Goal: Subscribe to service/newsletter

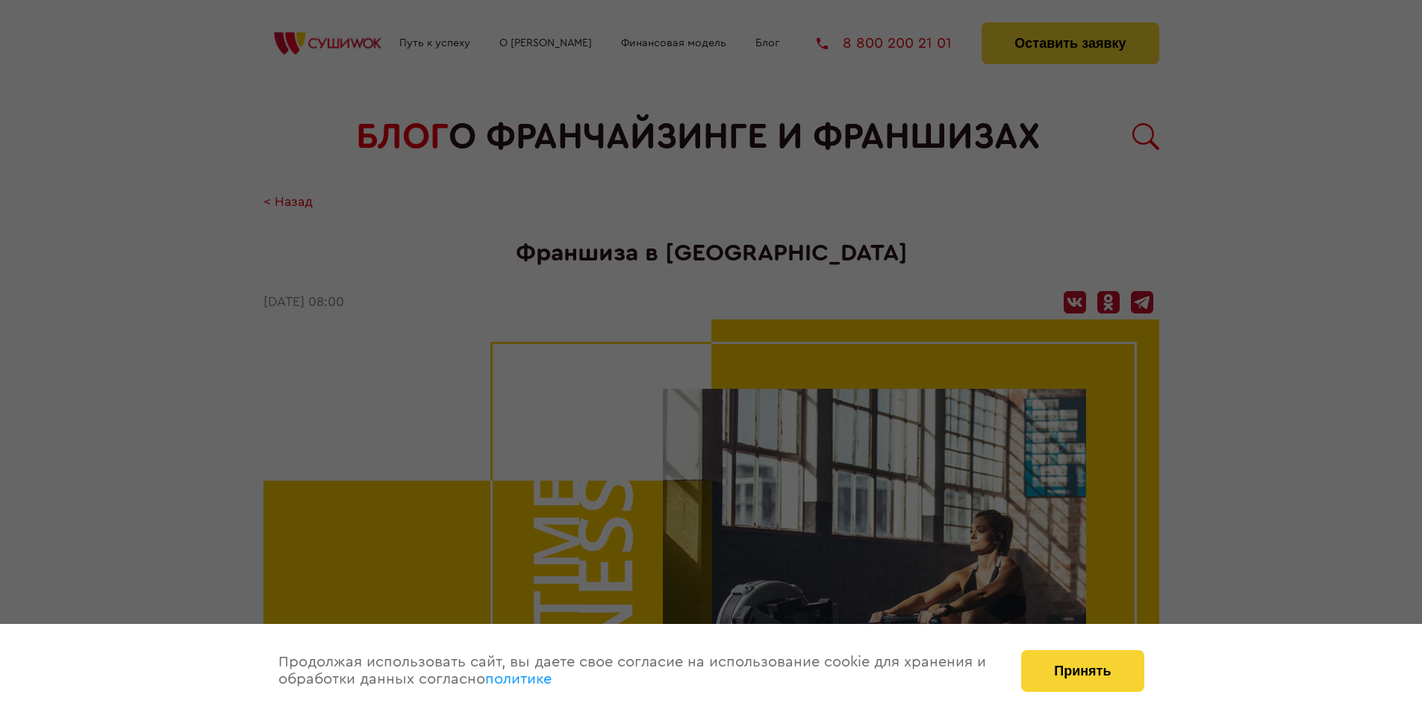
scroll to position [1737, 0]
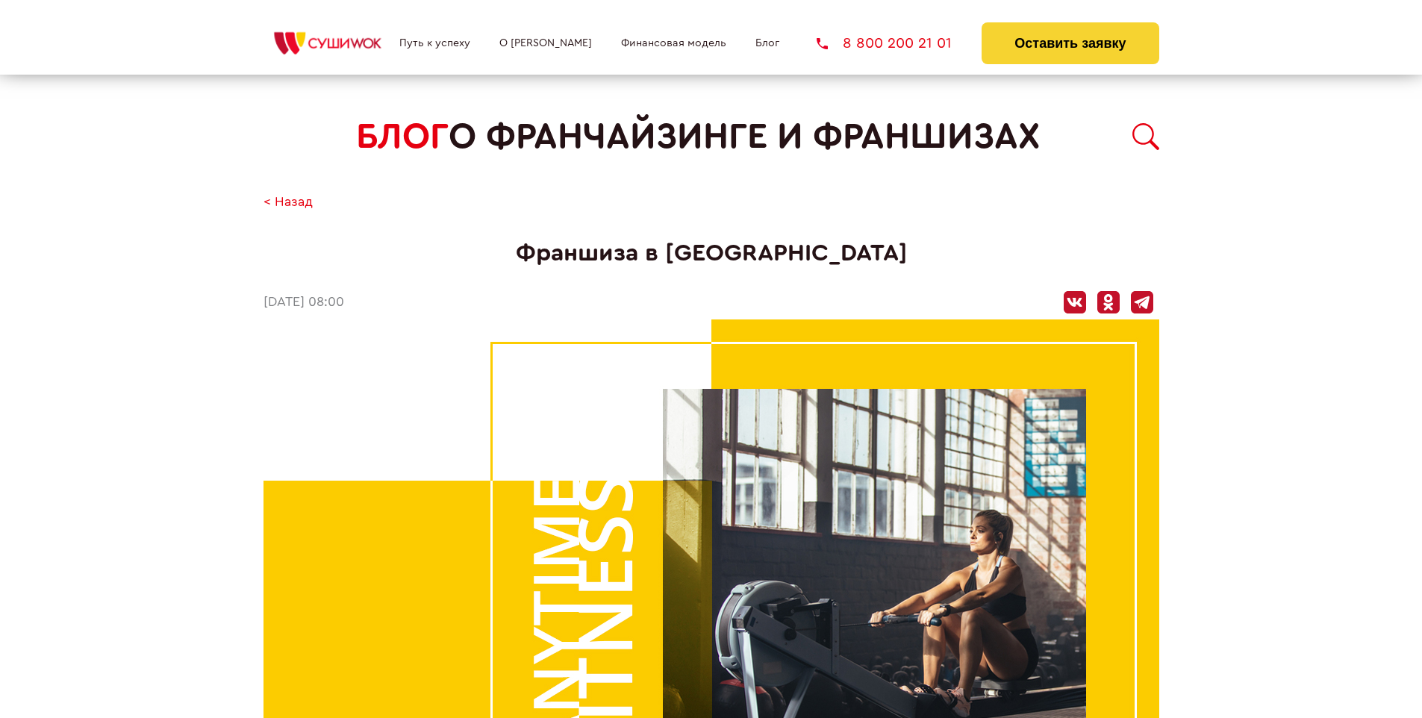
scroll to position [1737, 0]
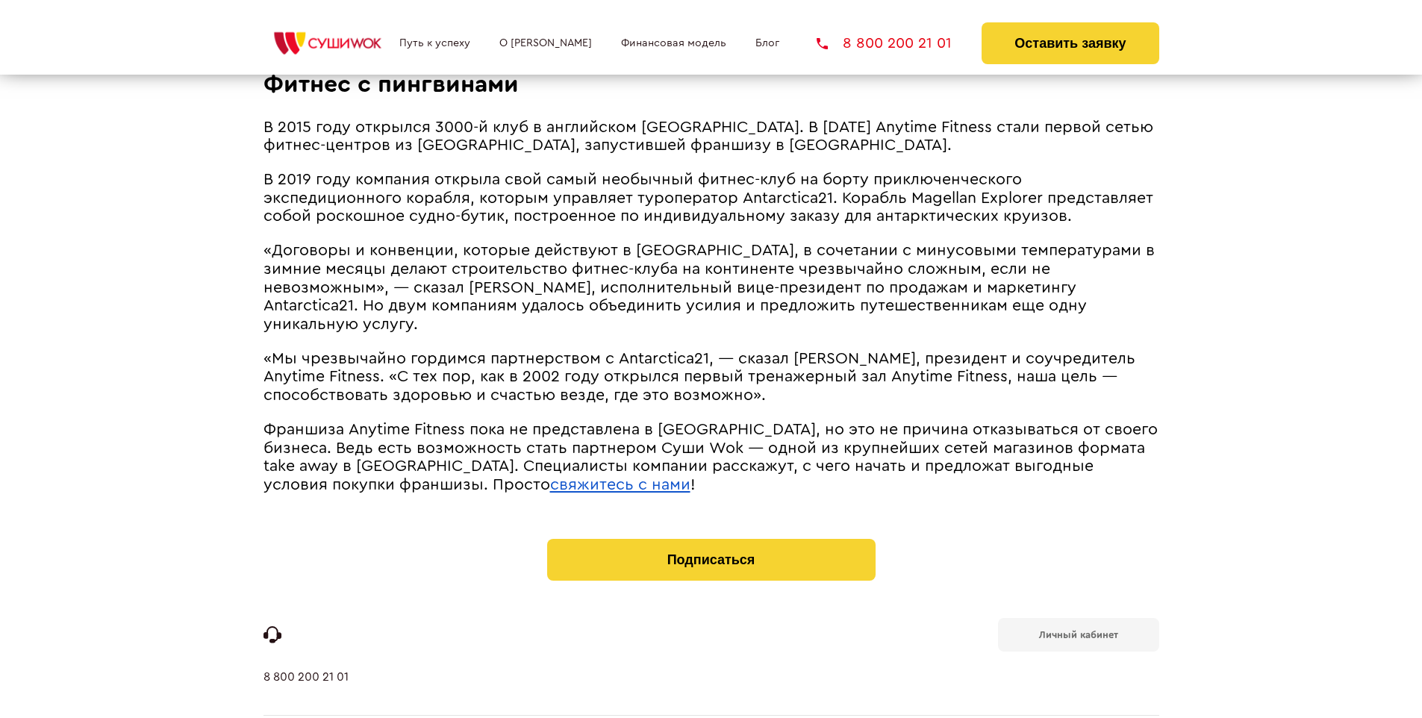
click at [1078, 630] on b "Личный кабинет" at bounding box center [1078, 635] width 79 height 10
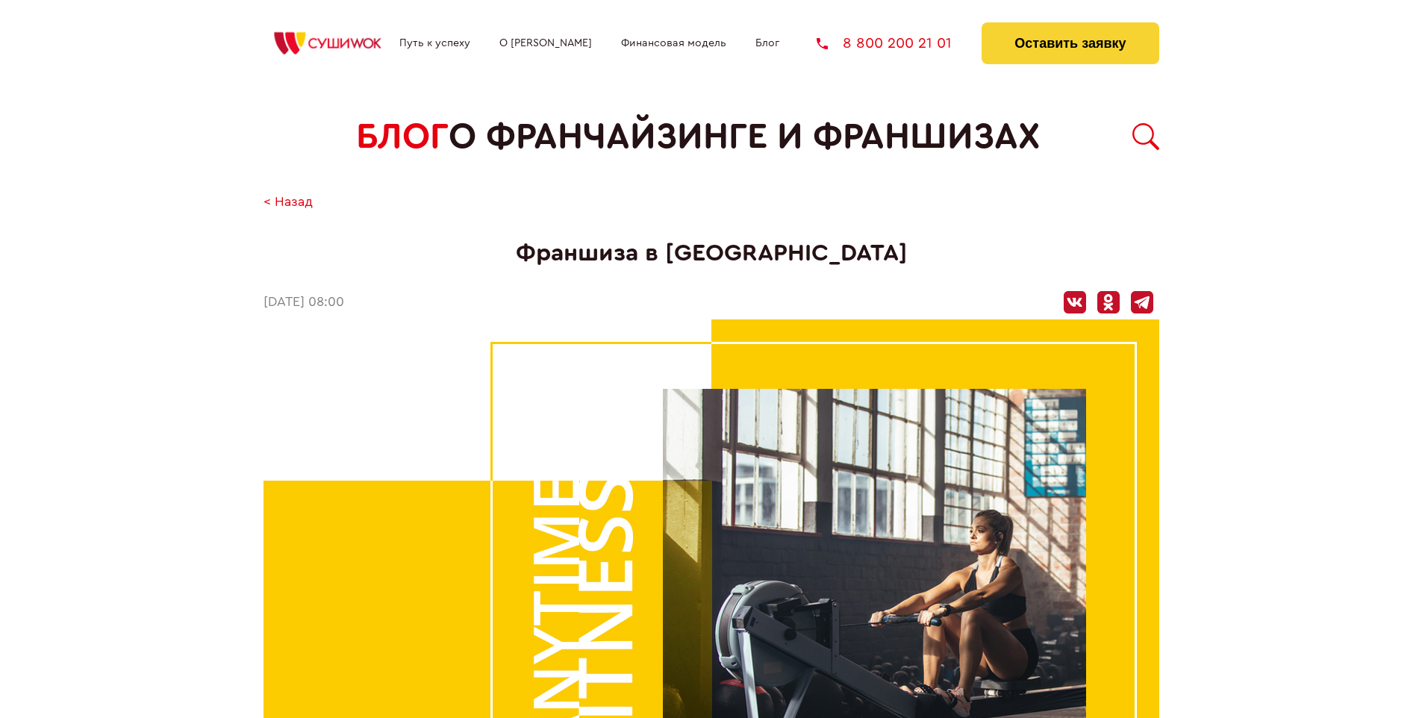
scroll to position [1737, 0]
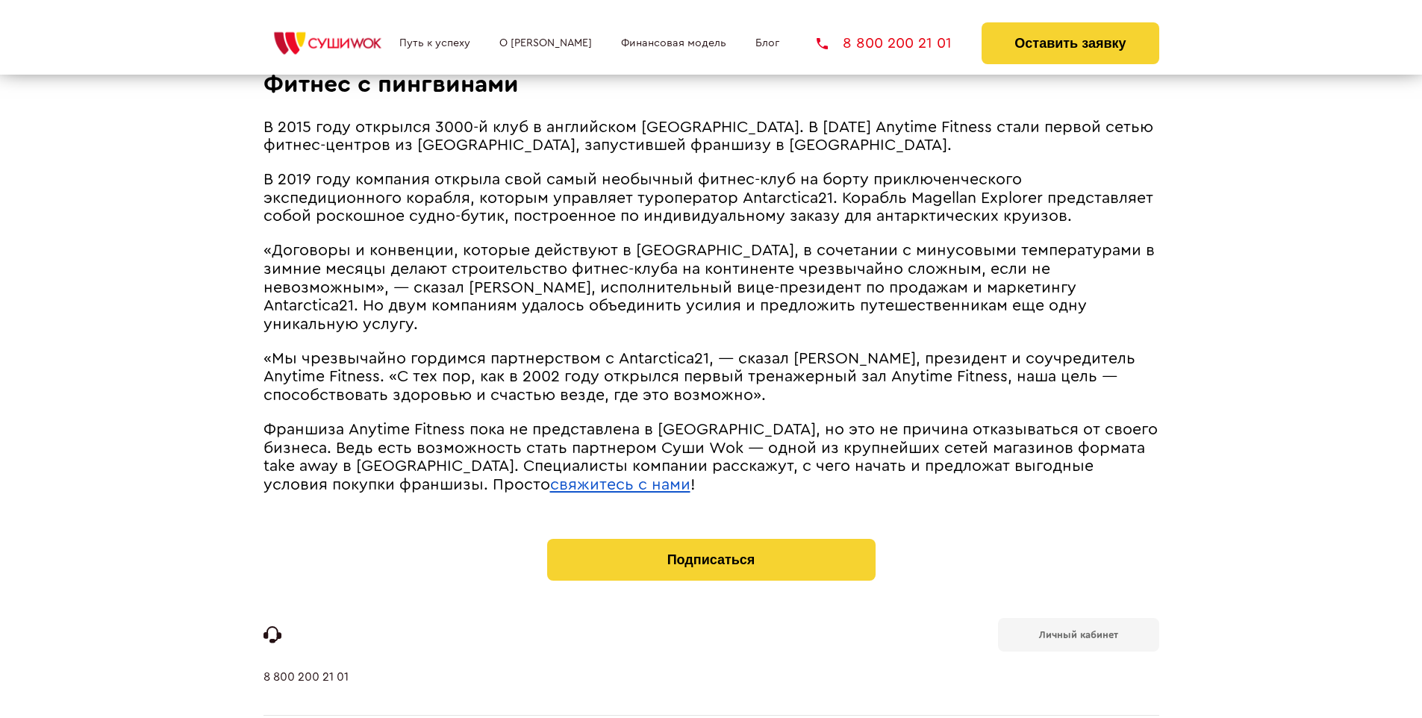
click at [550, 477] on u "свяжитесь с нами" at bounding box center [620, 485] width 140 height 16
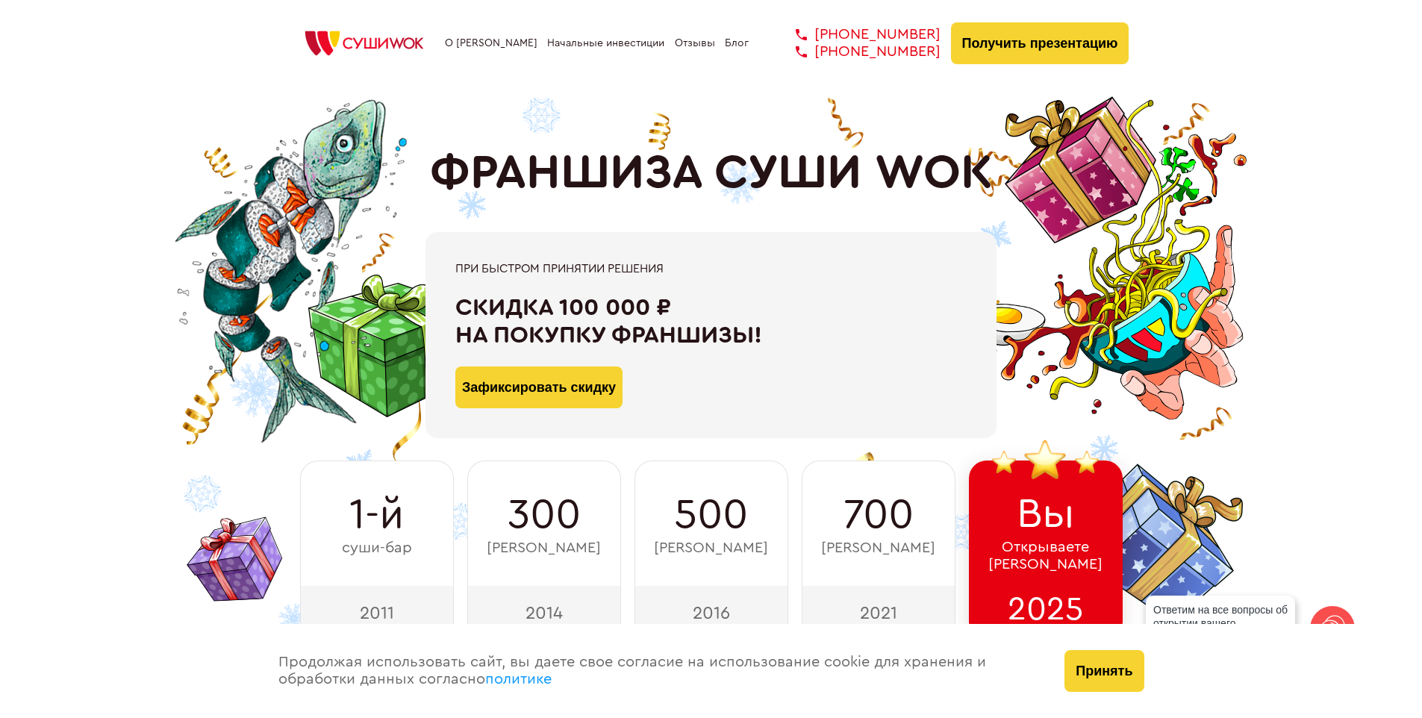
scroll to position [7319, 0]
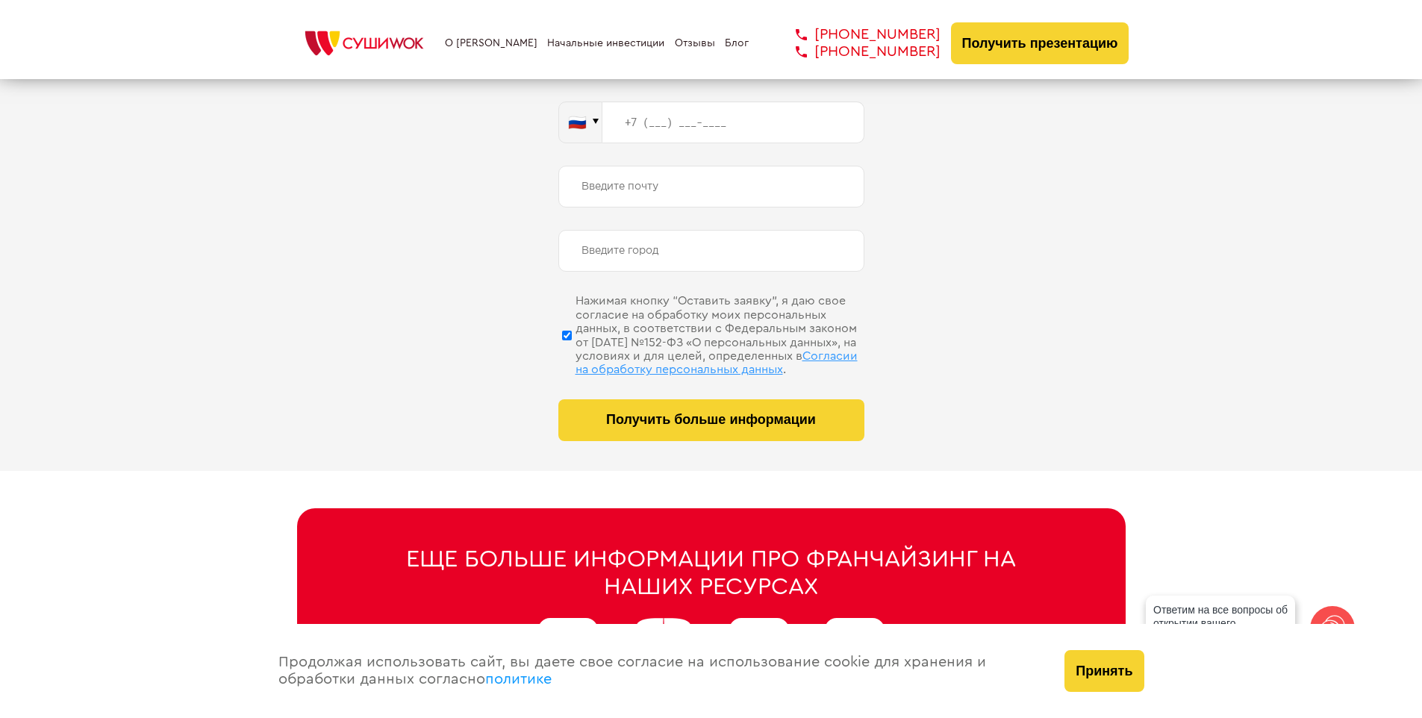
click at [692, 350] on span "Согласии на обработку персональных данных" at bounding box center [717, 362] width 282 height 25
click at [572, 350] on input "Нажимая кнопку “Оставить заявку”, я даю свое согласие на обработку моих персона…" at bounding box center [567, 335] width 10 height 75
checkbox input "false"
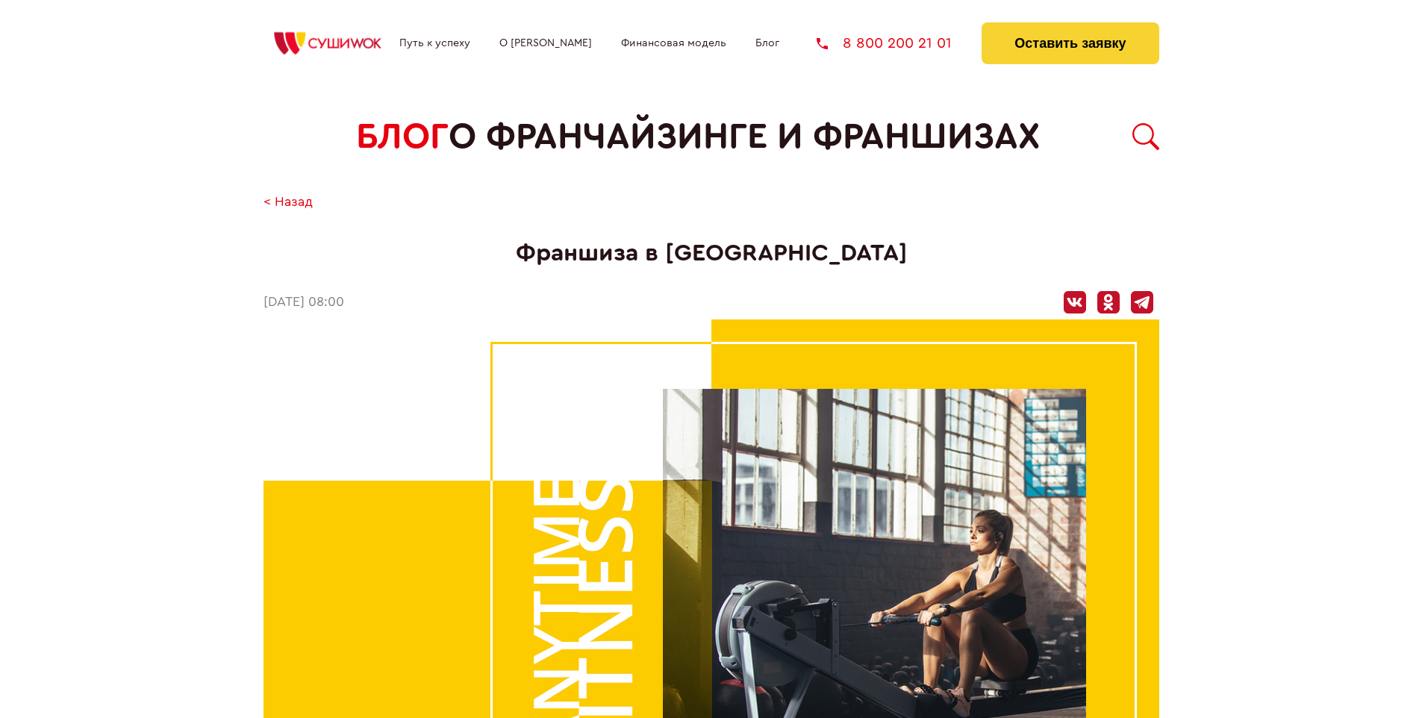
scroll to position [1737, 0]
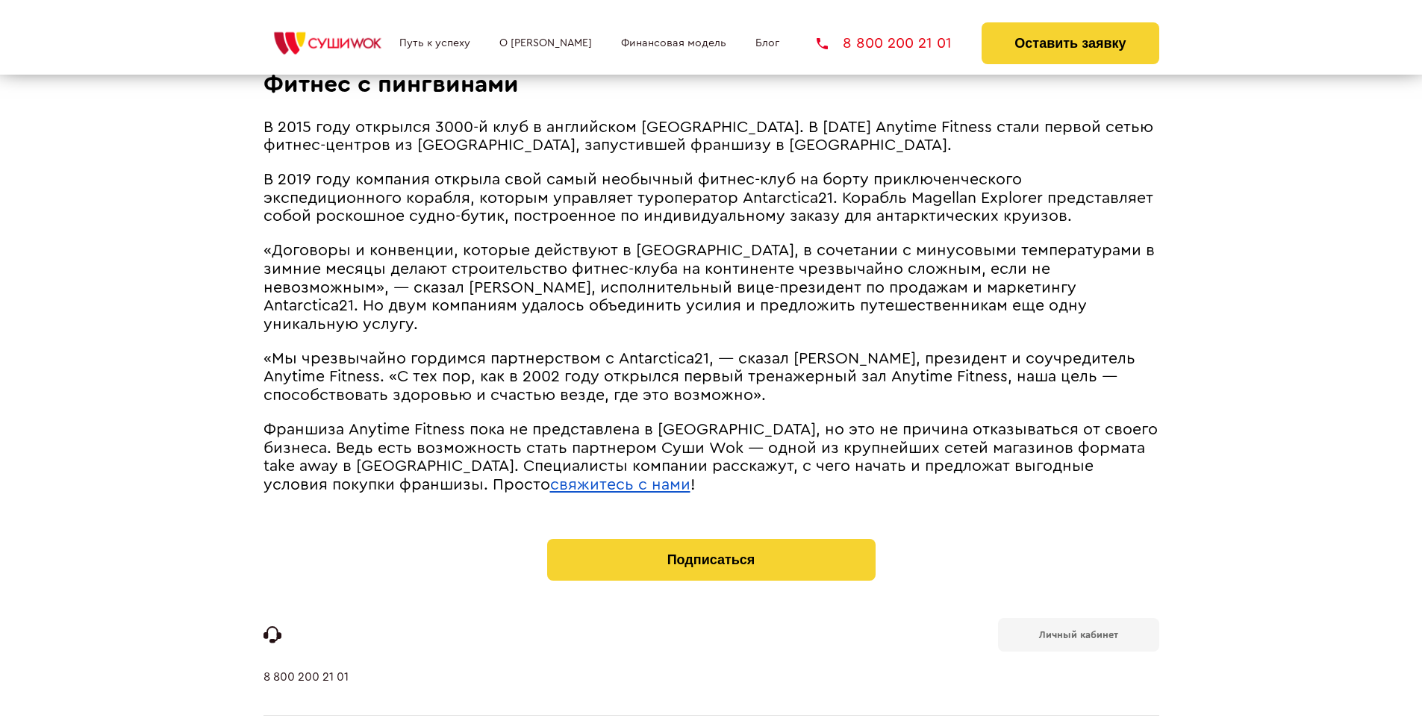
click at [550, 477] on u "свяжитесь с нами" at bounding box center [620, 485] width 140 height 16
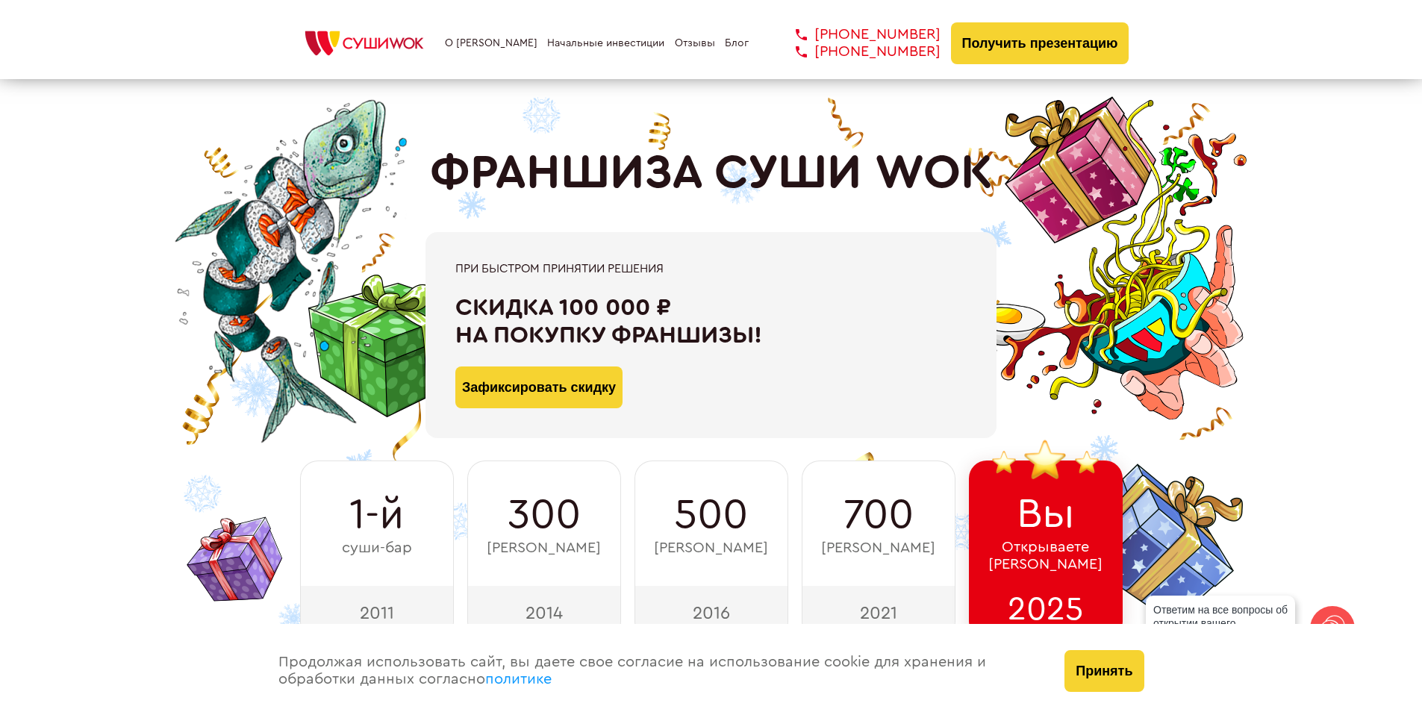
scroll to position [7534, 0]
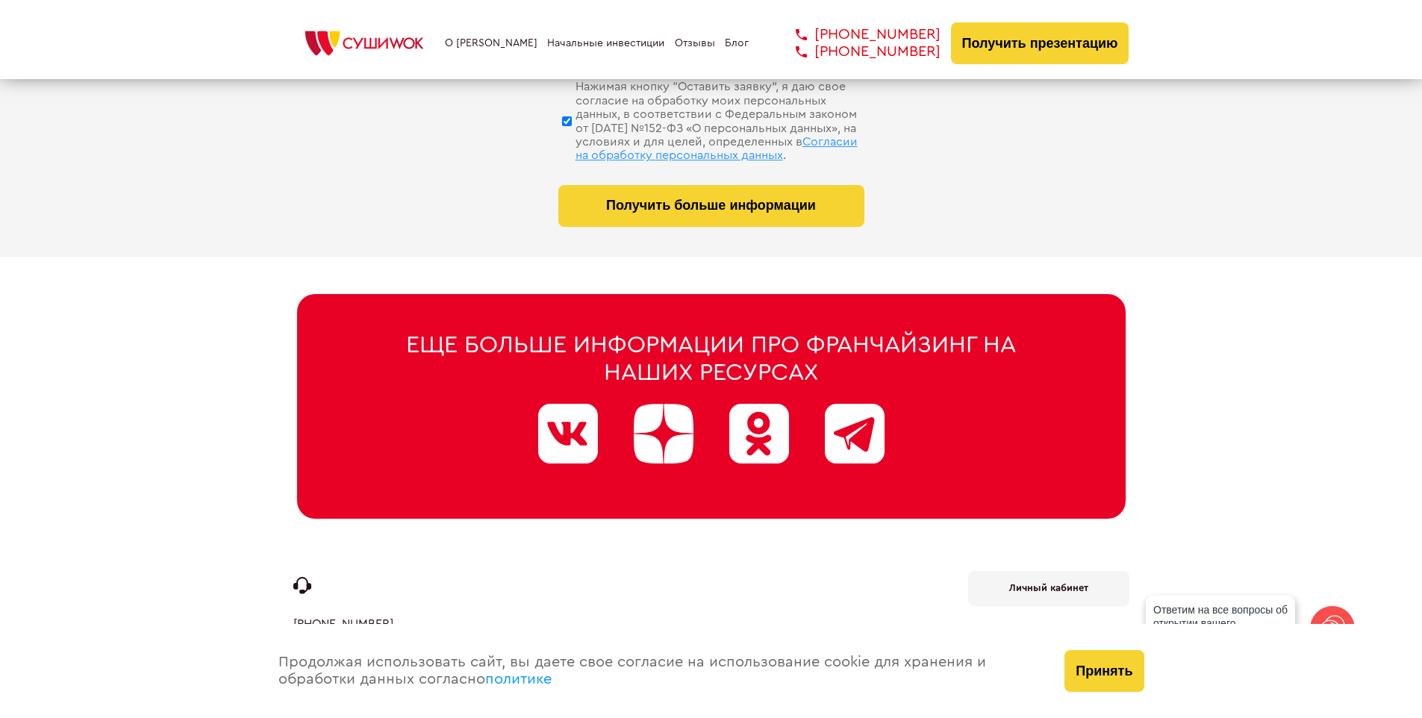
click at [1071, 698] on div "Принять" at bounding box center [1104, 671] width 109 height 94
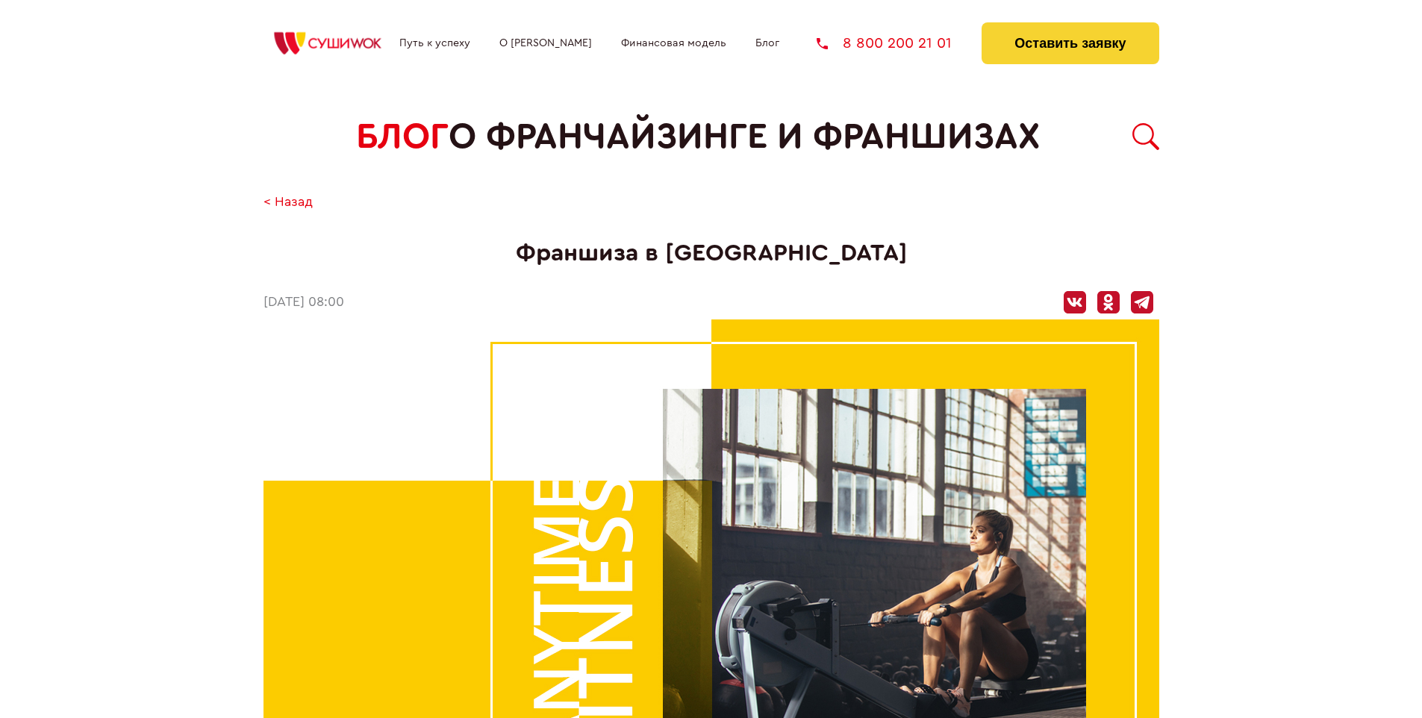
scroll to position [1737, 0]
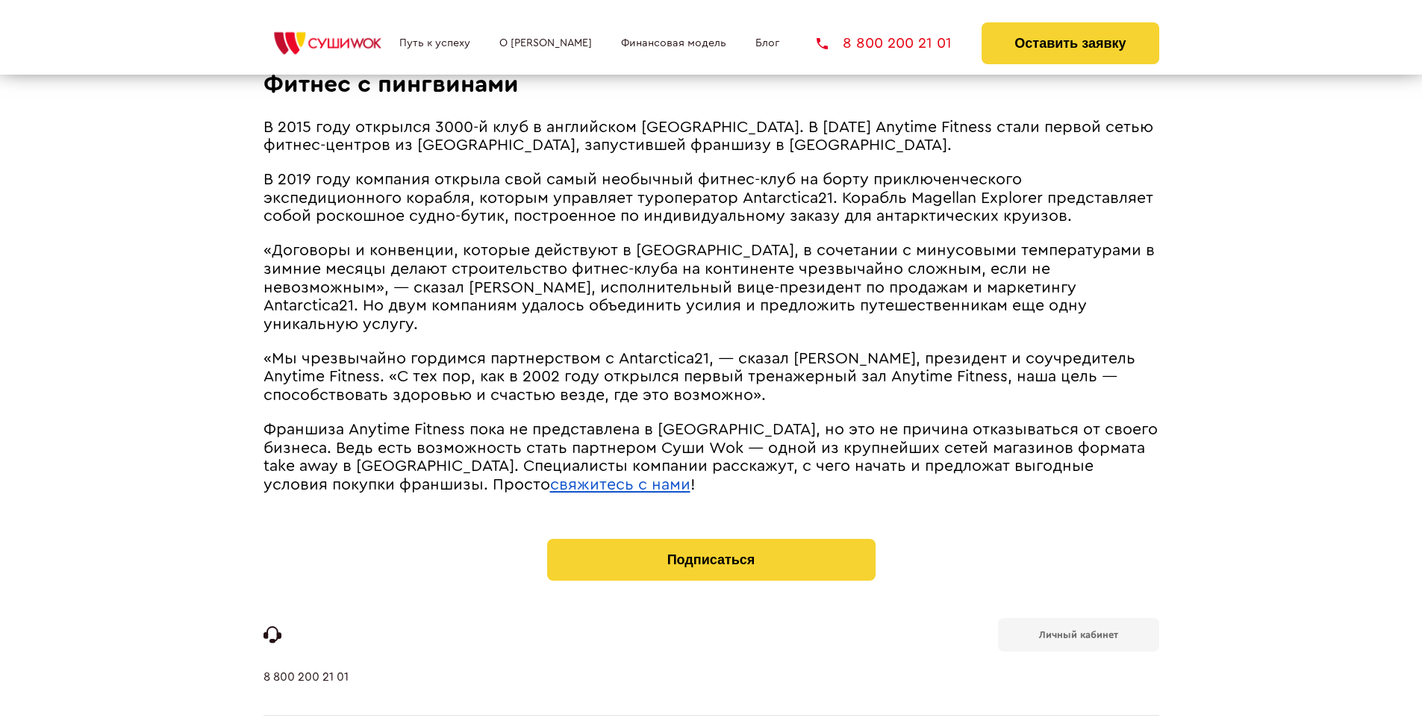
click at [550, 477] on u "свяжитесь с нами" at bounding box center [620, 485] width 140 height 16
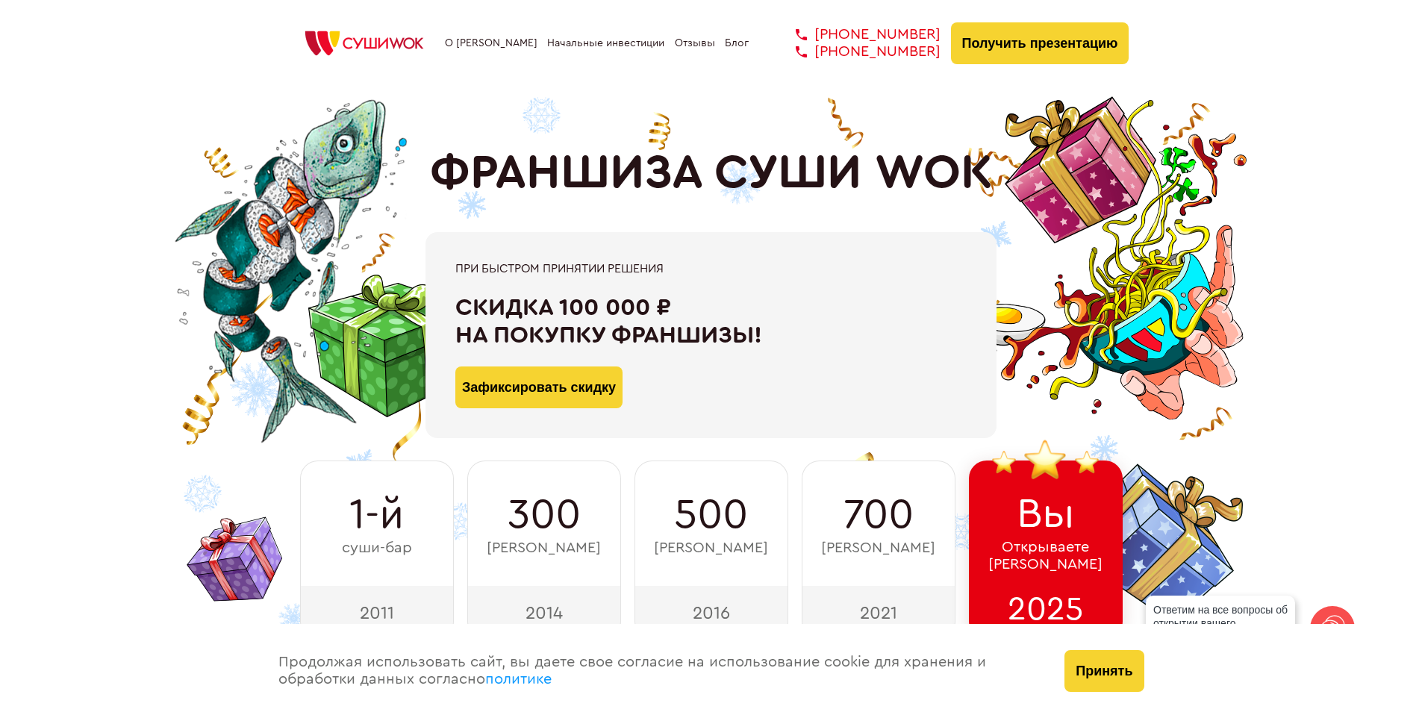
scroll to position [520, 0]
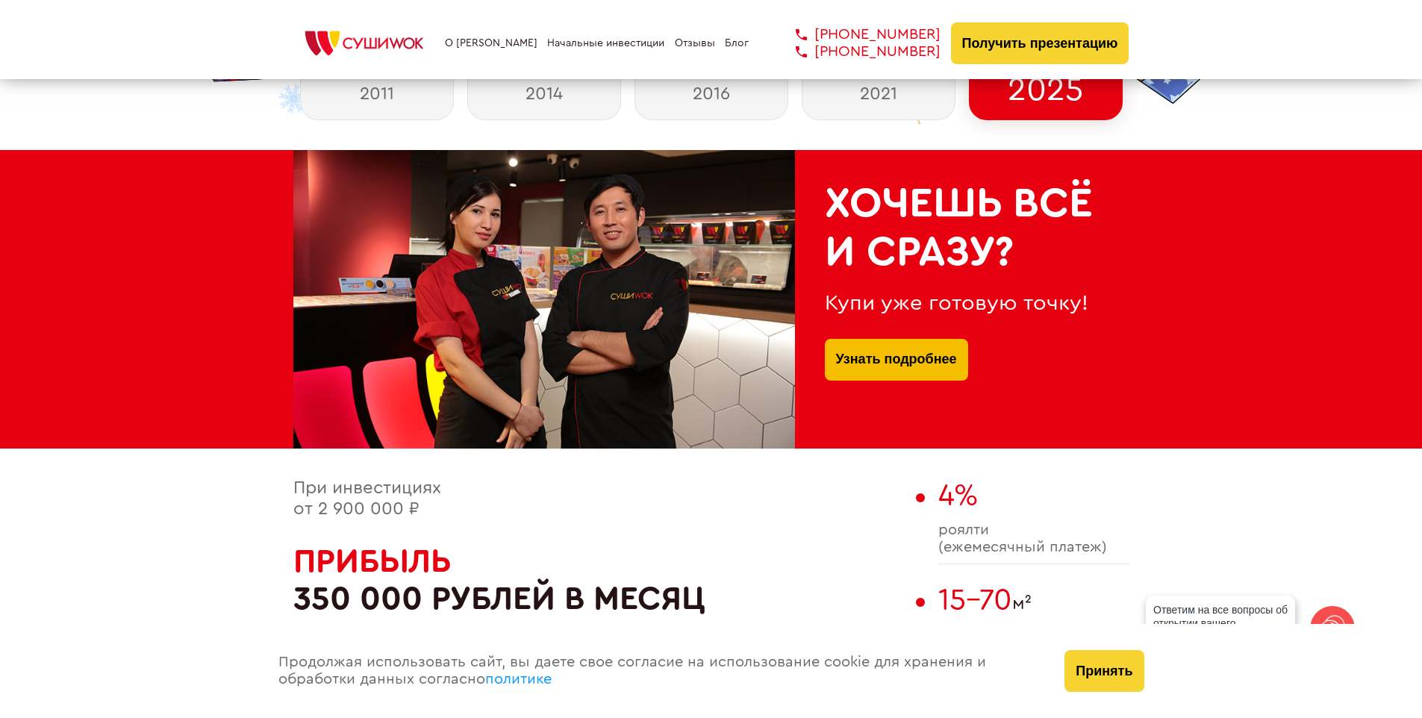
click at [896, 342] on link "Узнать подробнее" at bounding box center [896, 360] width 121 height 42
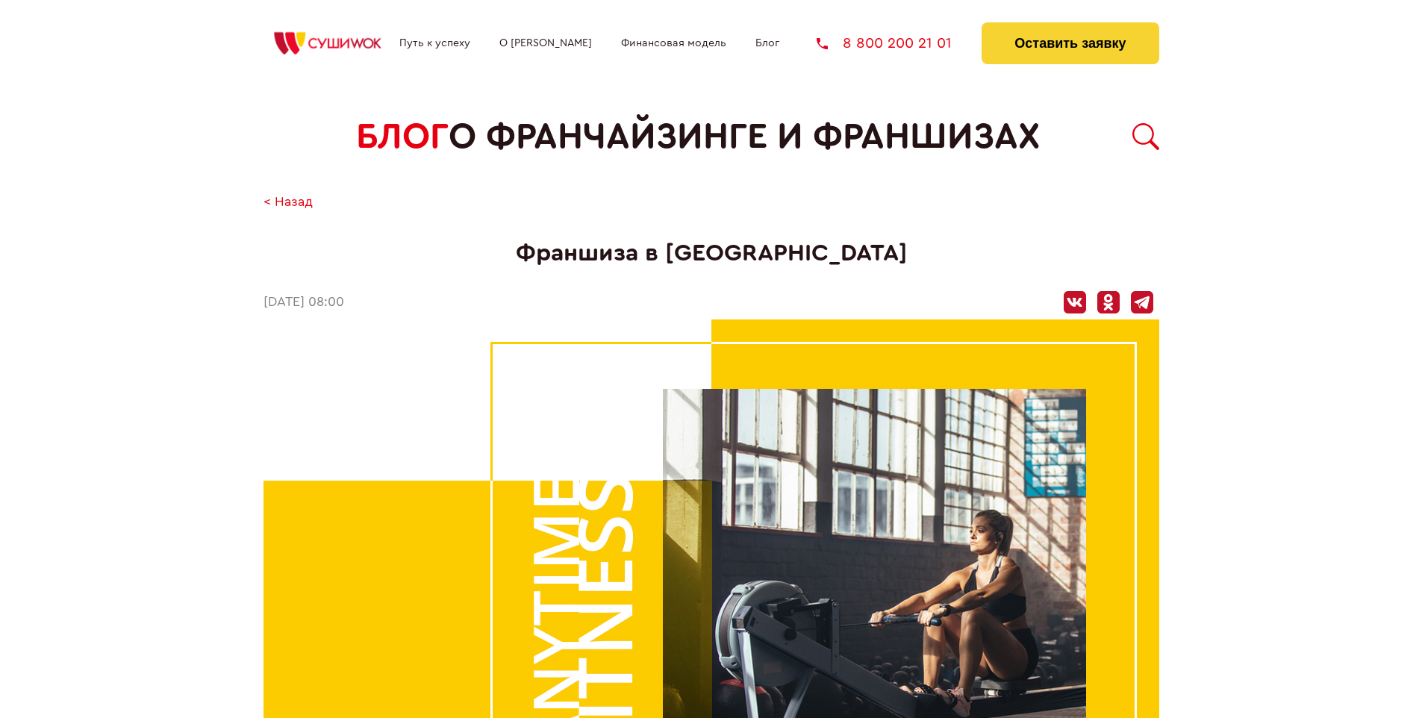
scroll to position [1737, 0]
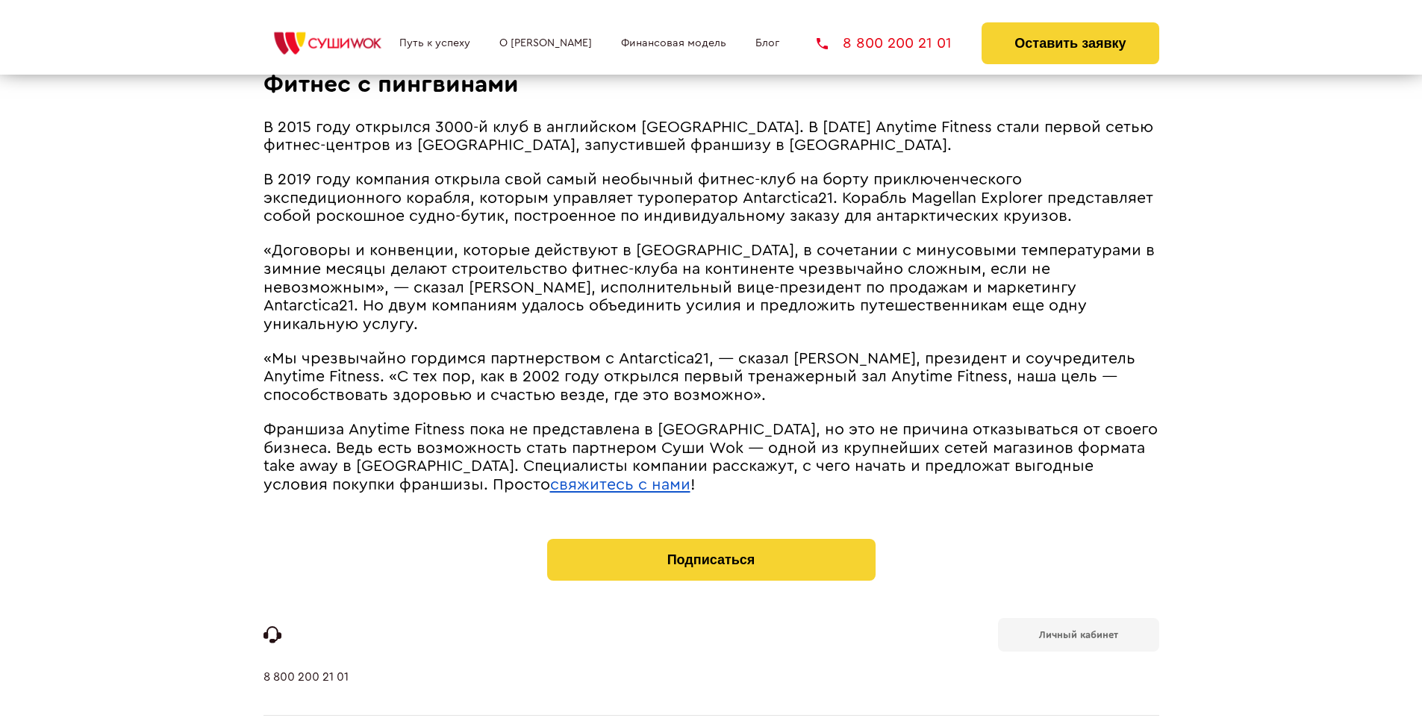
click at [550, 477] on u "свяжитесь с нами" at bounding box center [620, 485] width 140 height 16
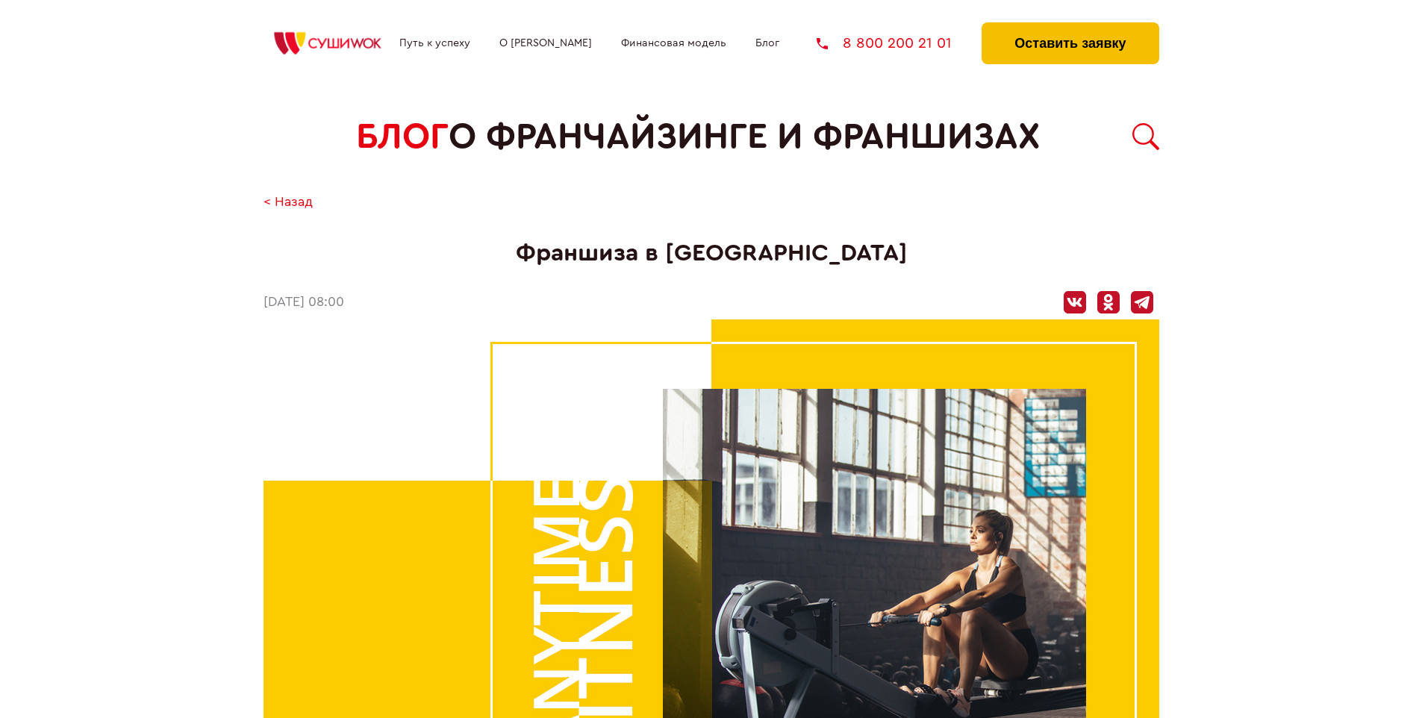
click at [1070, 26] on button "Оставить заявку" at bounding box center [1070, 43] width 177 height 42
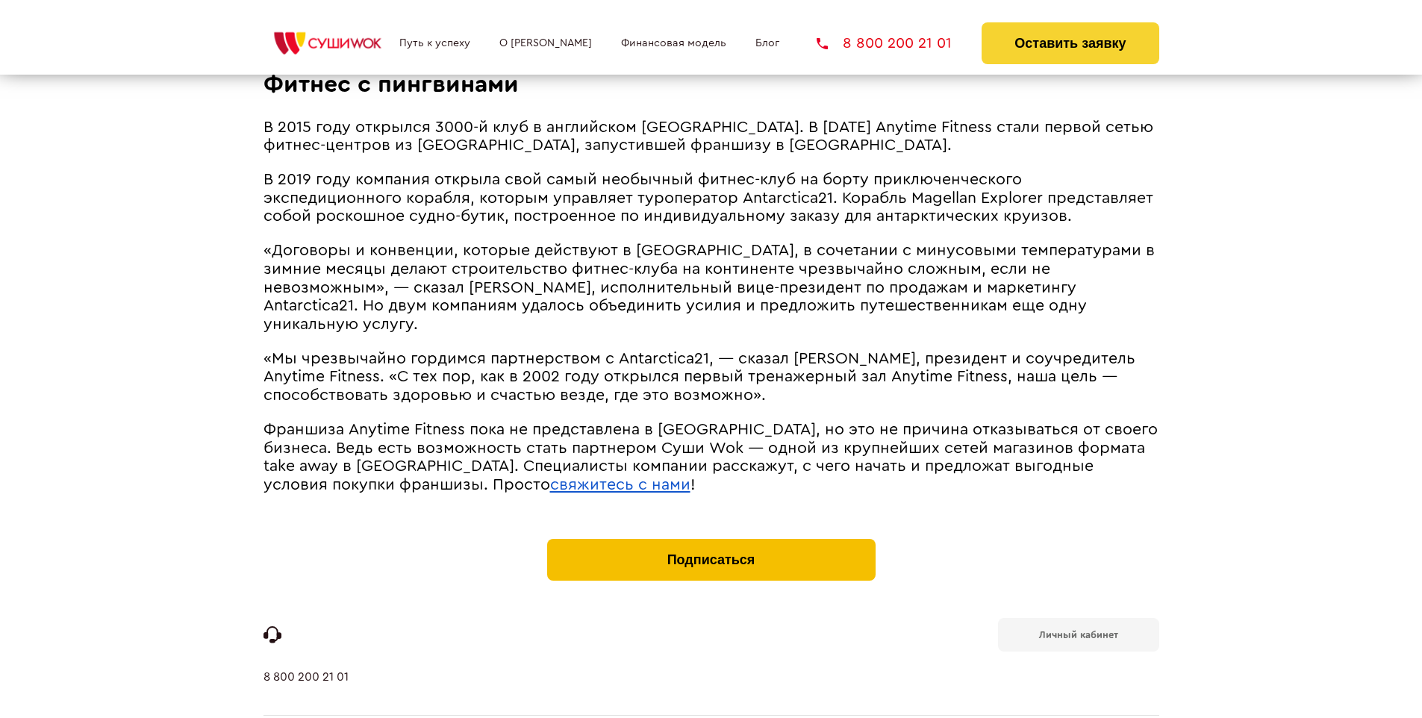
click at [711, 539] on button "Подписаться" at bounding box center [711, 560] width 328 height 42
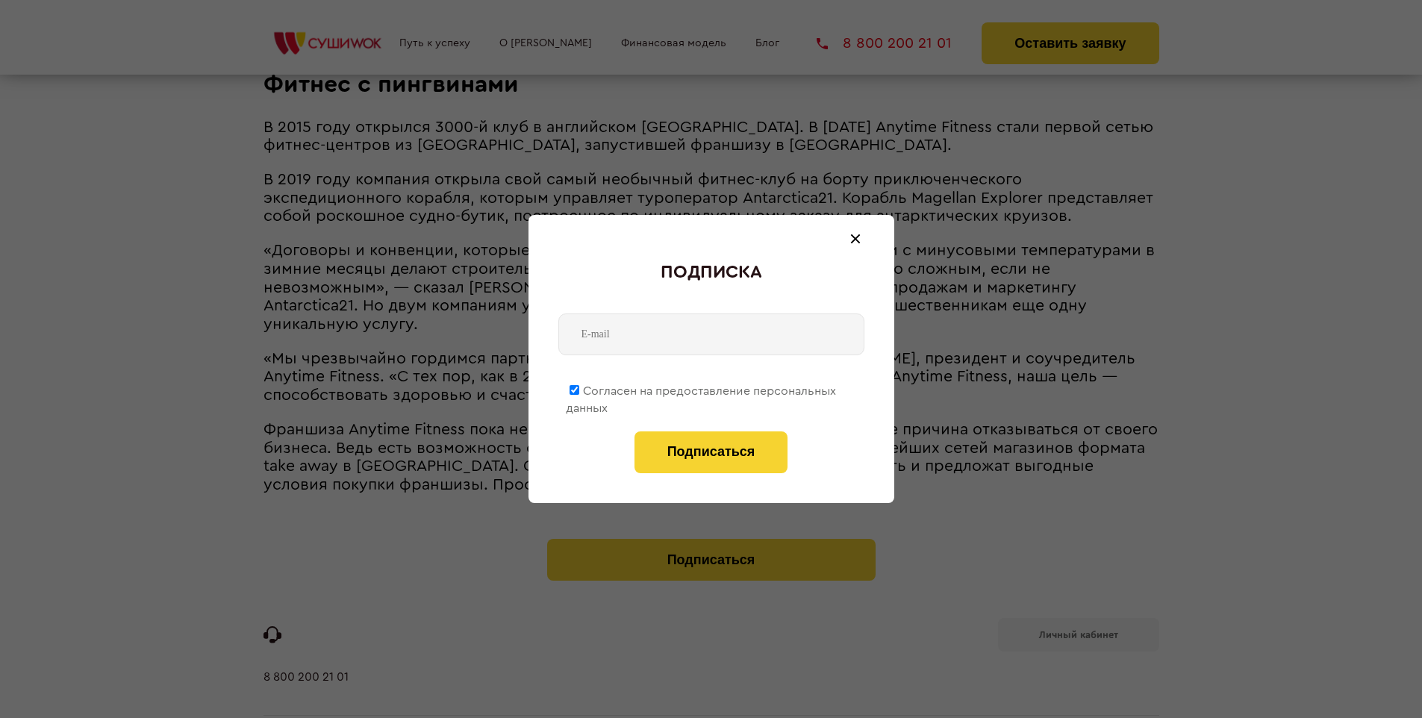
click at [702, 388] on span "Согласен на предоставление персональных данных" at bounding box center [701, 399] width 270 height 29
click at [579, 388] on input "Согласен на предоставление персональных данных" at bounding box center [575, 390] width 10 height 10
checkbox input "false"
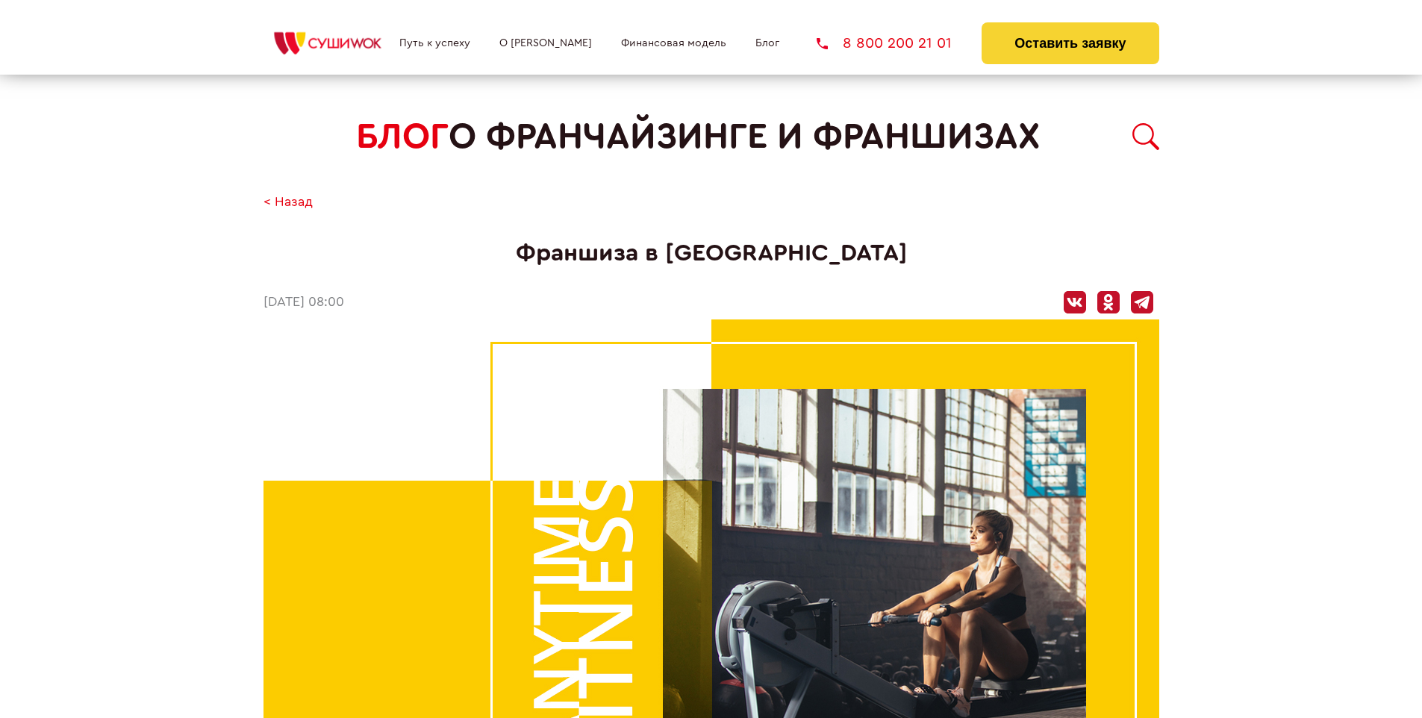
scroll to position [1737, 0]
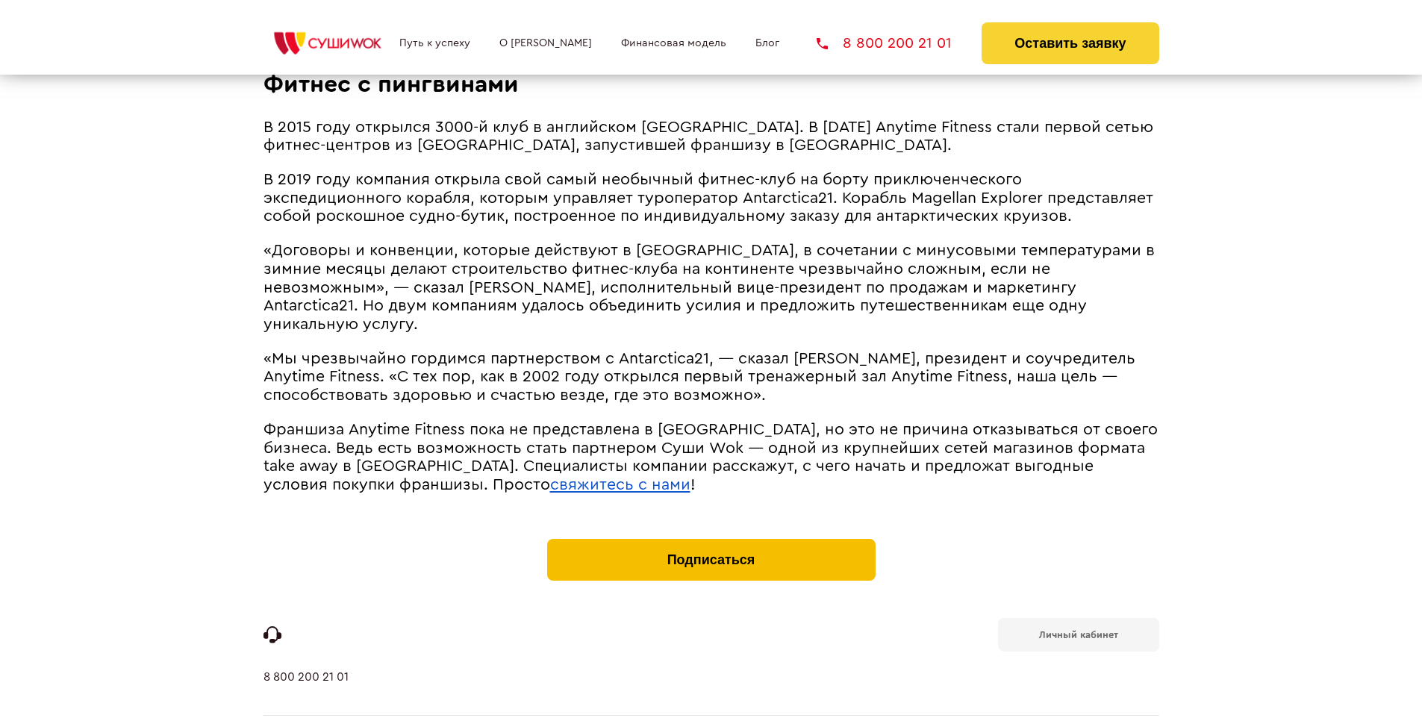
click at [711, 539] on button "Подписаться" at bounding box center [711, 560] width 328 height 42
